Goal: Information Seeking & Learning: Learn about a topic

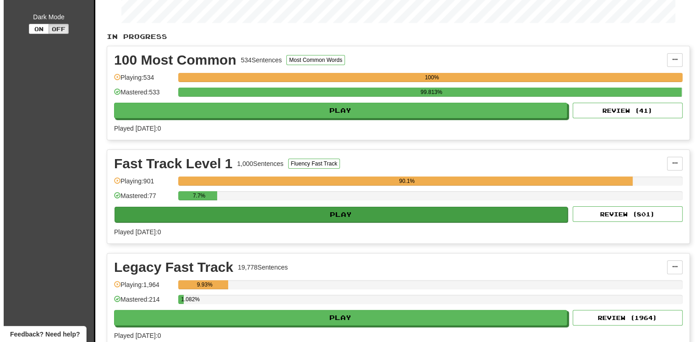
scroll to position [183, 0]
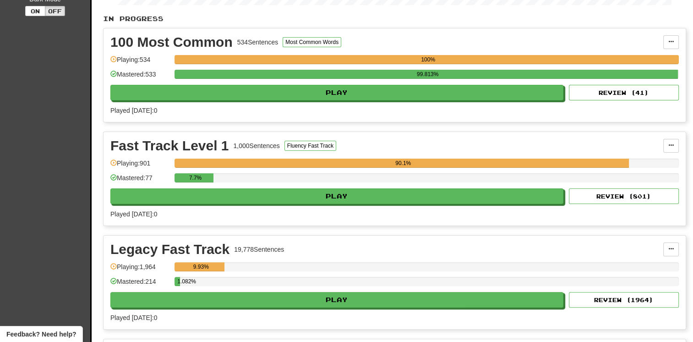
click at [288, 202] on div "Fast Track Level 1 1,000 Sentences Fluency Fast Track Manage Sentences Unpin fr…" at bounding box center [394, 178] width 582 height 93
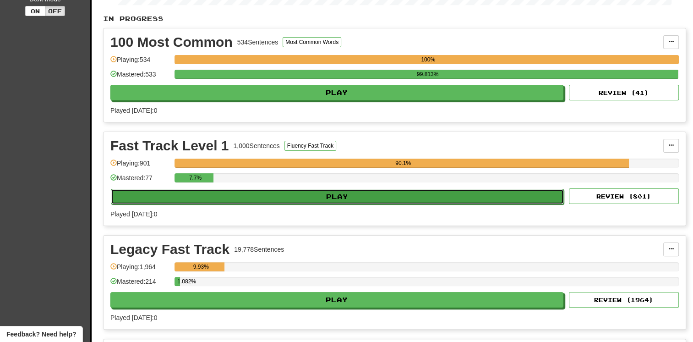
click at [299, 199] on button "Play" at bounding box center [337, 197] width 453 height 16
select select "**"
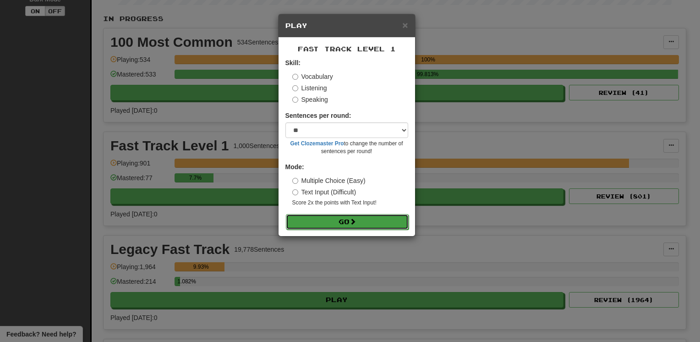
click at [327, 225] on button "Go" at bounding box center [347, 222] width 123 height 16
click at [313, 224] on button "Go" at bounding box center [347, 222] width 123 height 16
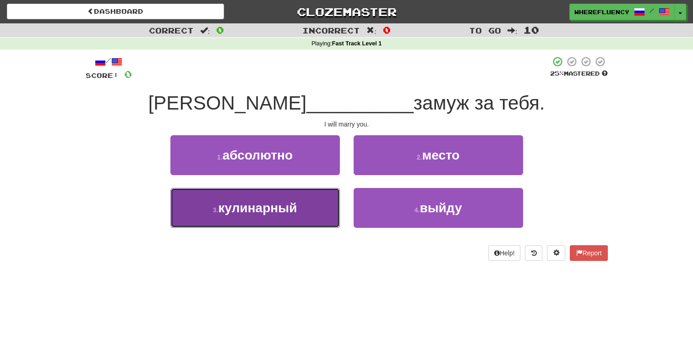
click at [329, 205] on button "3 . кулинарный" at bounding box center [254, 208] width 169 height 40
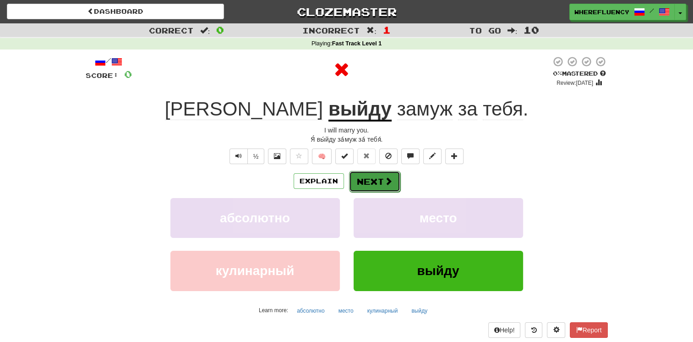
click at [359, 171] on button "Next" at bounding box center [374, 181] width 51 height 21
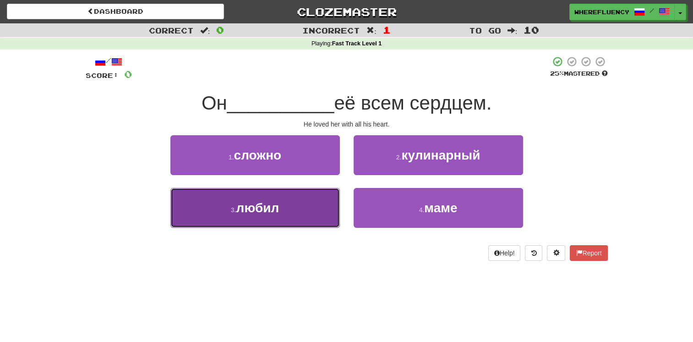
click at [301, 199] on button "3 . любил" at bounding box center [254, 208] width 169 height 40
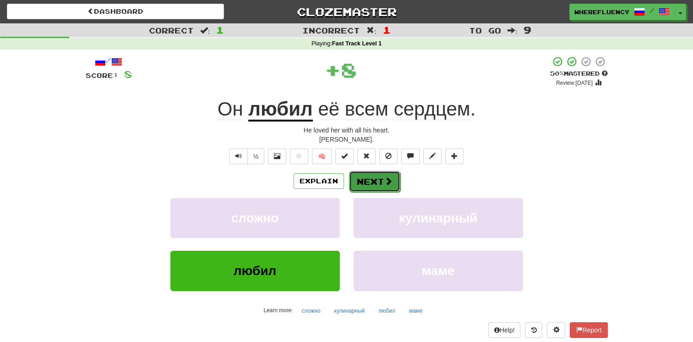
click at [373, 183] on button "Next" at bounding box center [374, 181] width 51 height 21
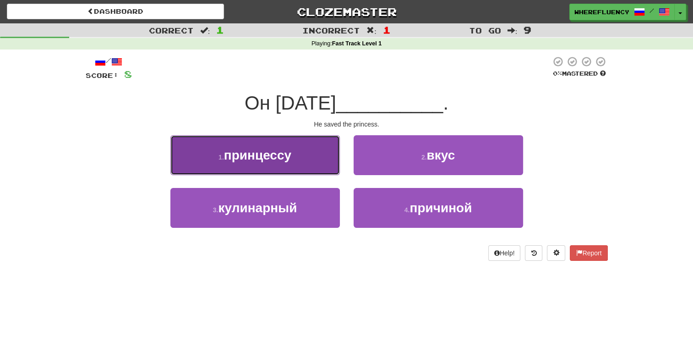
click at [316, 153] on button "1 . принцессу" at bounding box center [254, 155] width 169 height 40
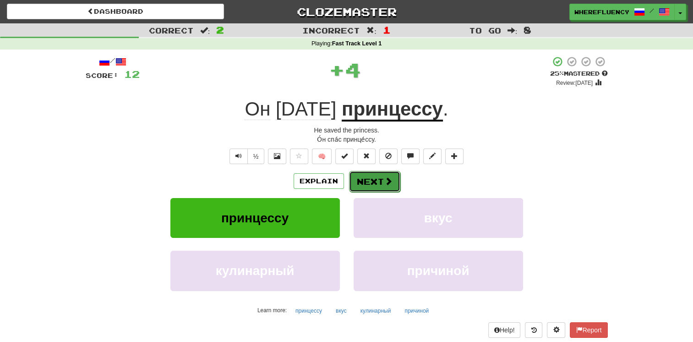
click at [371, 180] on button "Next" at bounding box center [374, 181] width 51 height 21
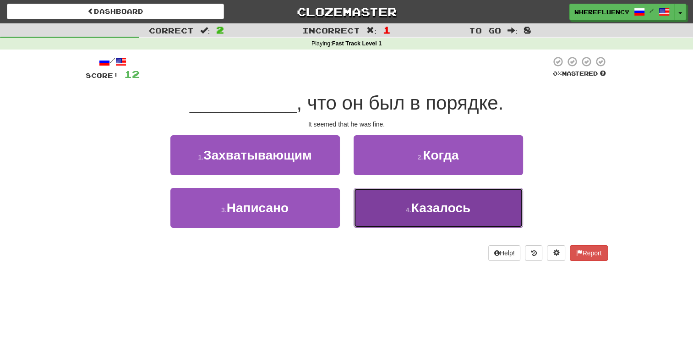
click at [395, 202] on button "4 . Казалось" at bounding box center [438, 208] width 169 height 40
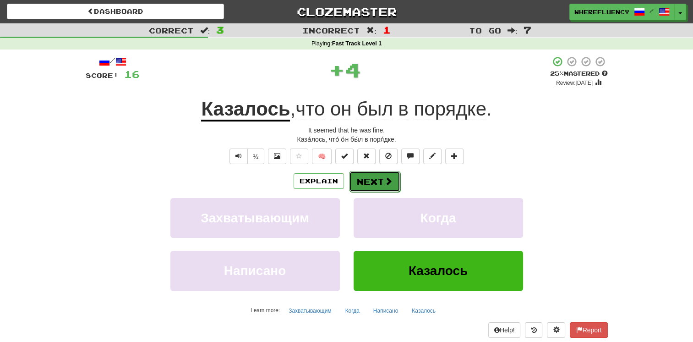
click at [378, 178] on button "Next" at bounding box center [374, 181] width 51 height 21
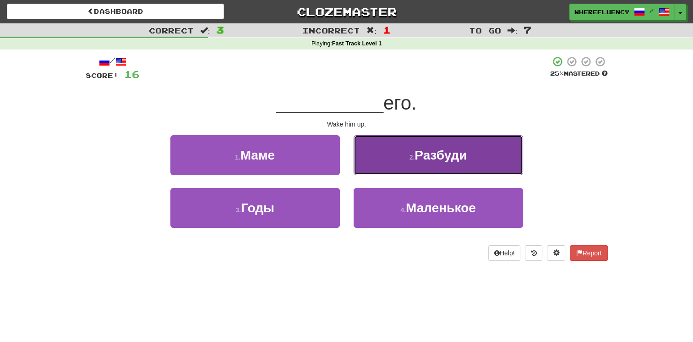
click at [415, 159] on span "Разбуди" at bounding box center [440, 155] width 52 height 14
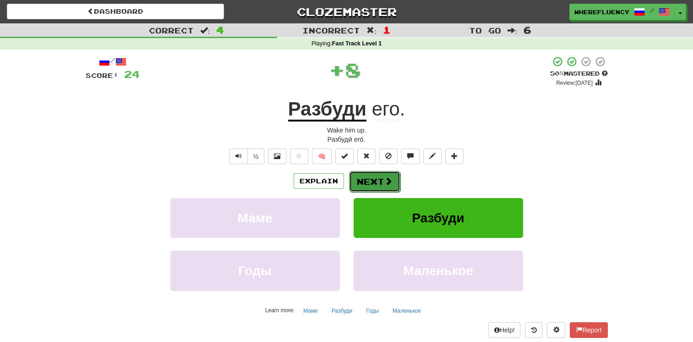
click at [372, 180] on button "Next" at bounding box center [374, 181] width 51 height 21
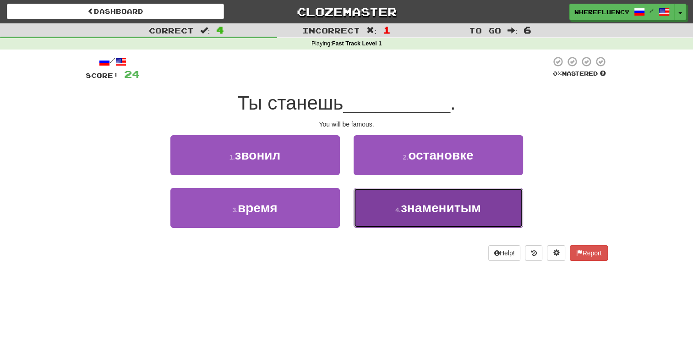
click at [404, 209] on span "знаменитым" at bounding box center [441, 208] width 80 height 14
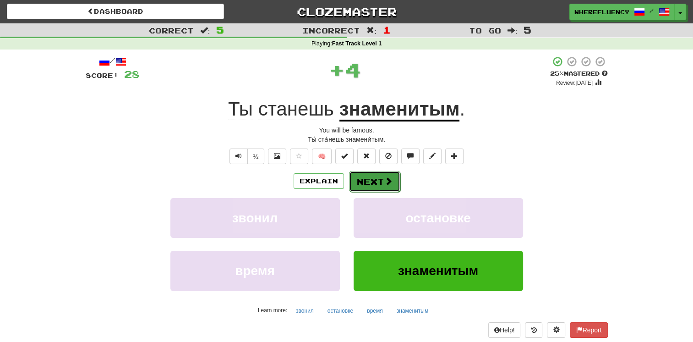
click at [381, 186] on button "Next" at bounding box center [374, 181] width 51 height 21
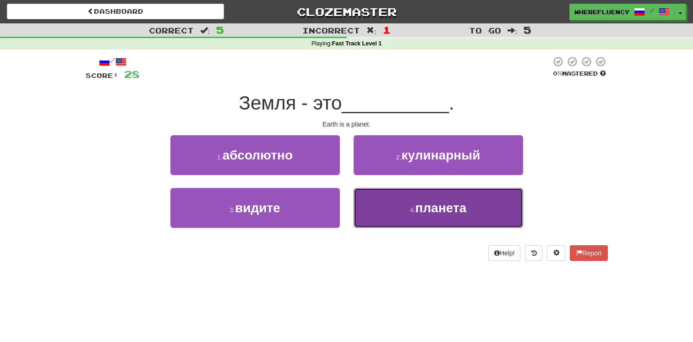
click at [392, 207] on button "4 . планета" at bounding box center [438, 208] width 169 height 40
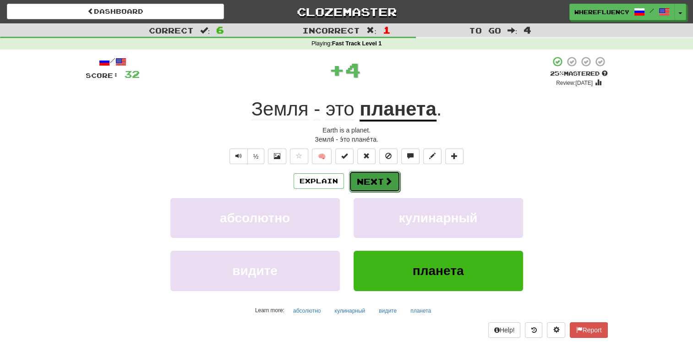
click at [369, 187] on button "Next" at bounding box center [374, 181] width 51 height 21
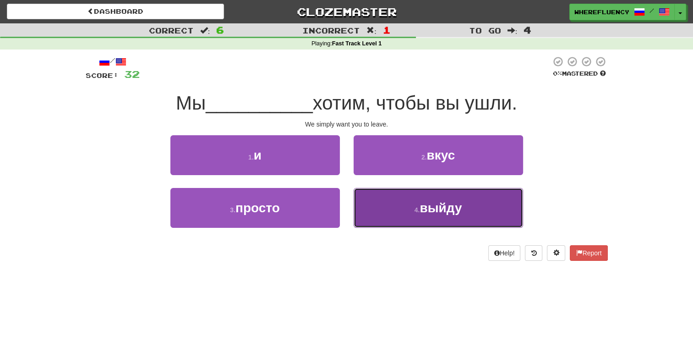
click at [390, 195] on button "4 . выйду" at bounding box center [438, 208] width 169 height 40
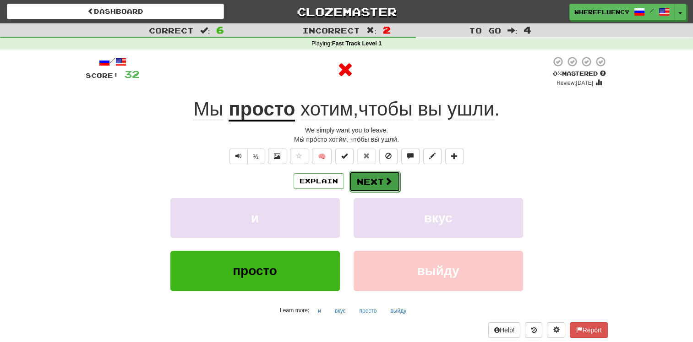
click at [368, 178] on button "Next" at bounding box center [374, 181] width 51 height 21
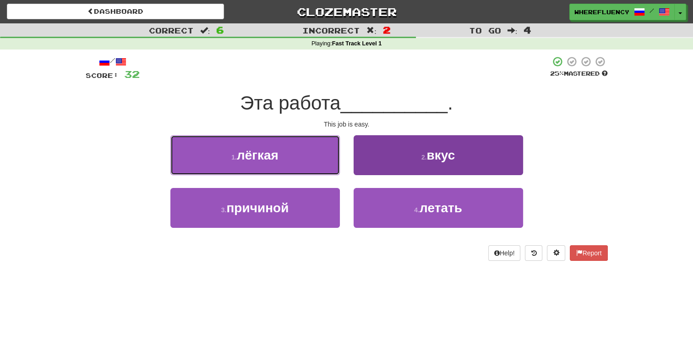
drag, startPoint x: 297, startPoint y: 164, endPoint x: 361, endPoint y: 199, distance: 72.8
click at [299, 164] on button "1 . лёгкая" at bounding box center [254, 155] width 169 height 40
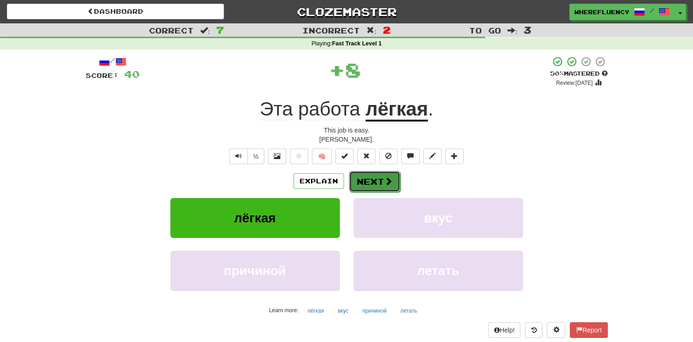
click at [364, 181] on button "Next" at bounding box center [374, 181] width 51 height 21
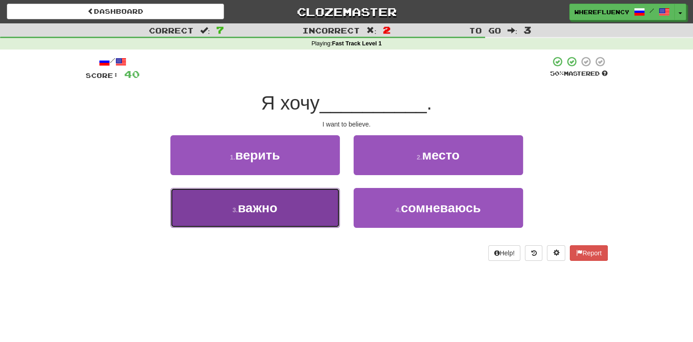
click at [310, 211] on button "3 . важно" at bounding box center [254, 208] width 169 height 40
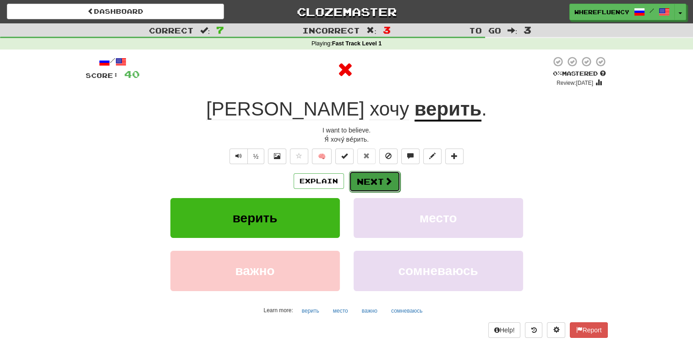
click at [375, 182] on button "Next" at bounding box center [374, 181] width 51 height 21
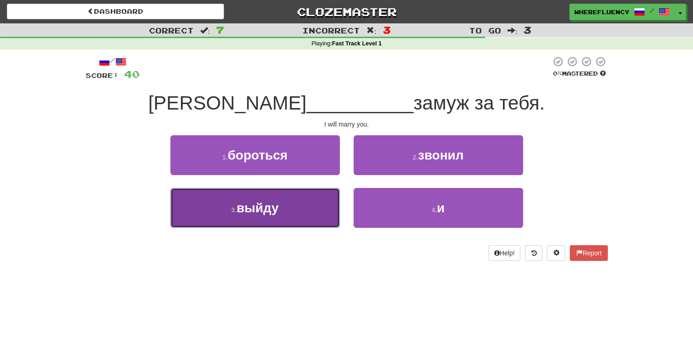
click at [317, 207] on button "3 . выйду" at bounding box center [254, 208] width 169 height 40
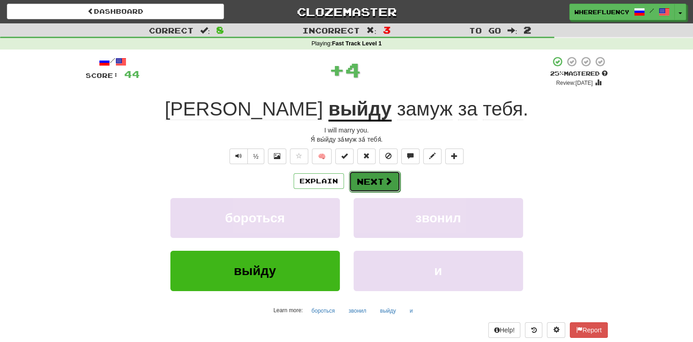
click at [374, 176] on button "Next" at bounding box center [374, 181] width 51 height 21
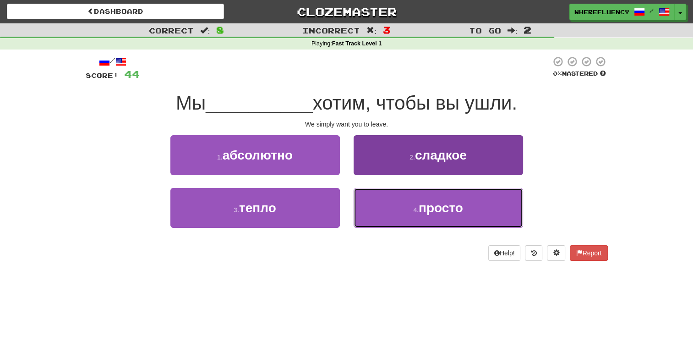
click at [405, 219] on button "4 . просто" at bounding box center [438, 208] width 169 height 40
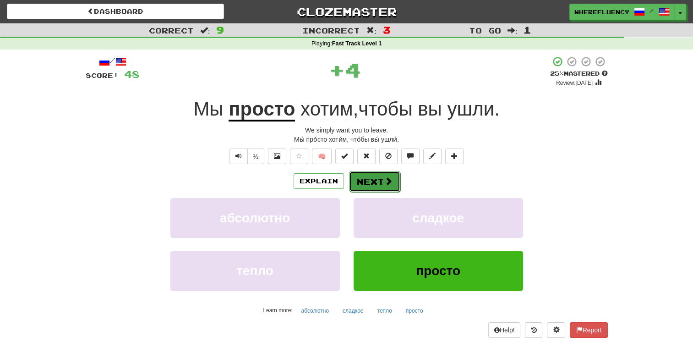
click at [375, 185] on button "Next" at bounding box center [374, 181] width 51 height 21
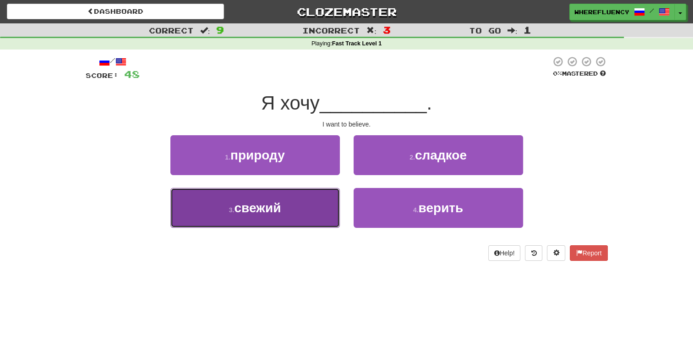
click at [302, 210] on button "3 . свежий" at bounding box center [254, 208] width 169 height 40
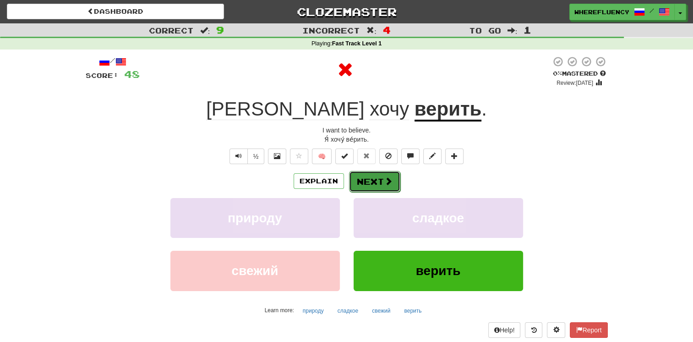
click at [360, 185] on button "Next" at bounding box center [374, 181] width 51 height 21
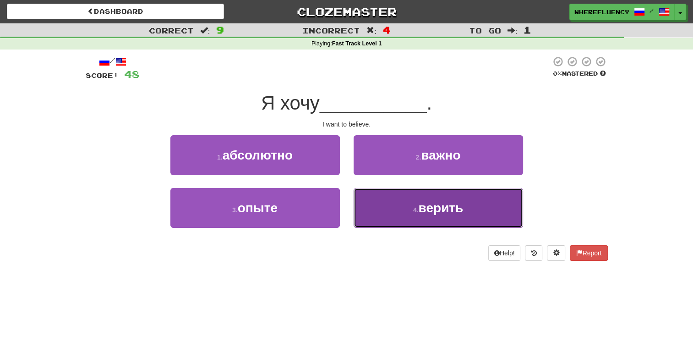
click at [400, 196] on button "4 . верить" at bounding box center [438, 208] width 169 height 40
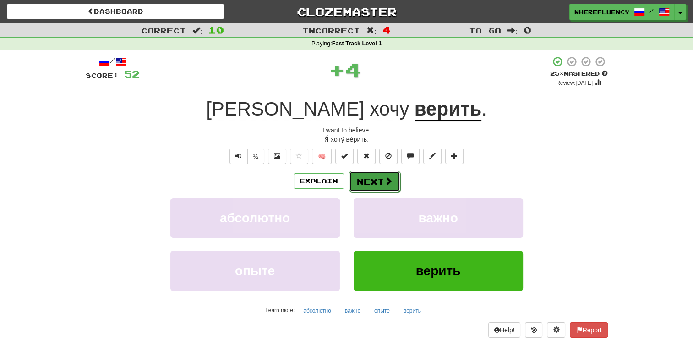
click at [396, 184] on button "Next" at bounding box center [374, 181] width 51 height 21
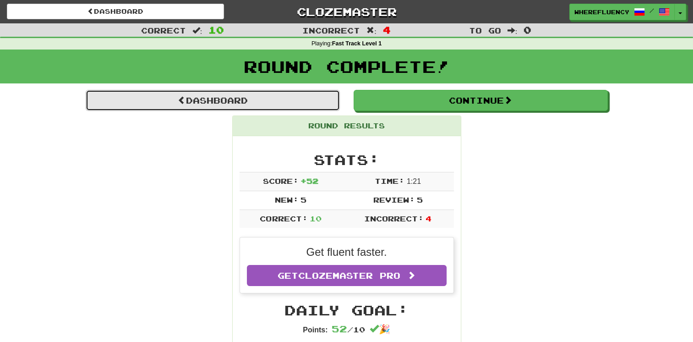
click at [262, 102] on link "Dashboard" at bounding box center [213, 100] width 254 height 21
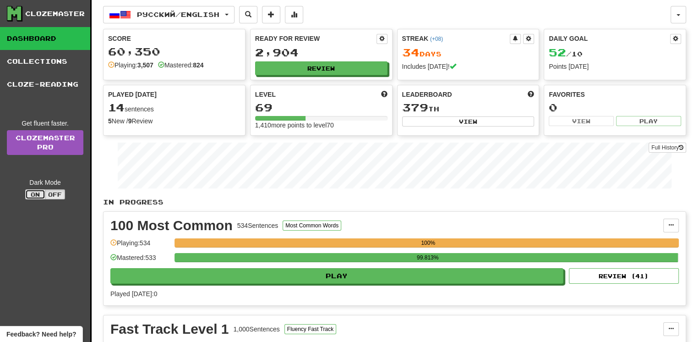
click at [37, 191] on button "On" at bounding box center [35, 194] width 20 height 10
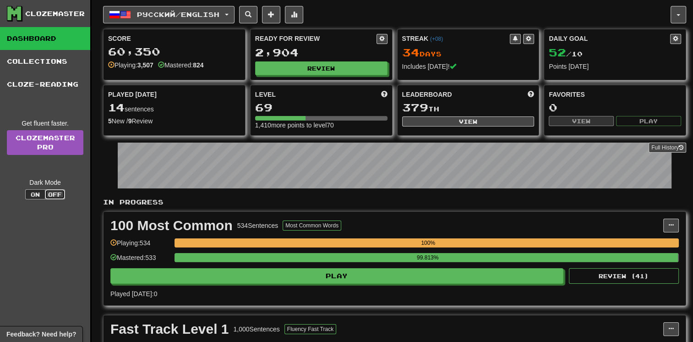
click at [47, 195] on button "Off" at bounding box center [55, 194] width 20 height 10
